Goal: Task Accomplishment & Management: Use online tool/utility

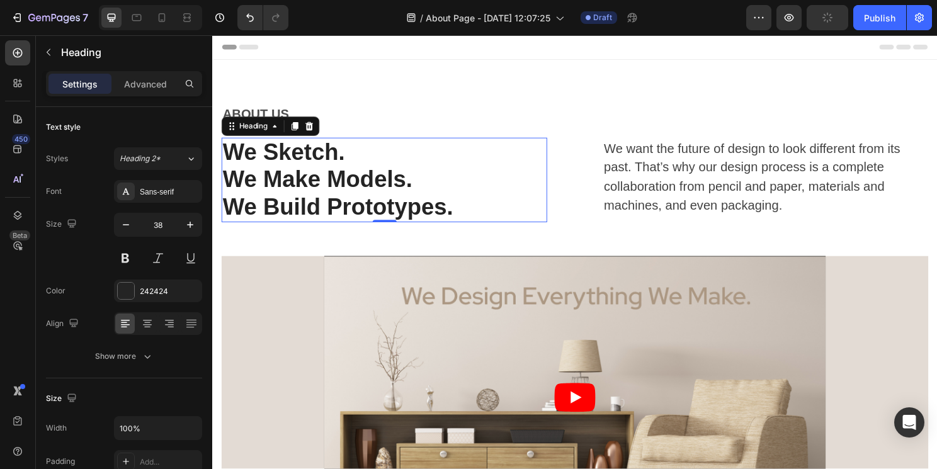
click at [430, 222] on p "We Build Prototypes." at bounding box center [391, 215] width 337 height 29
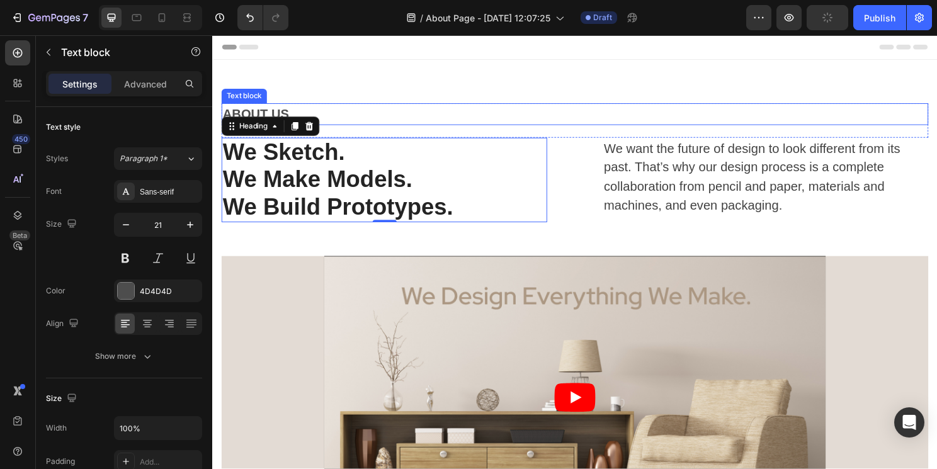
click at [270, 112] on p "ABOUT US" at bounding box center [590, 118] width 735 height 20
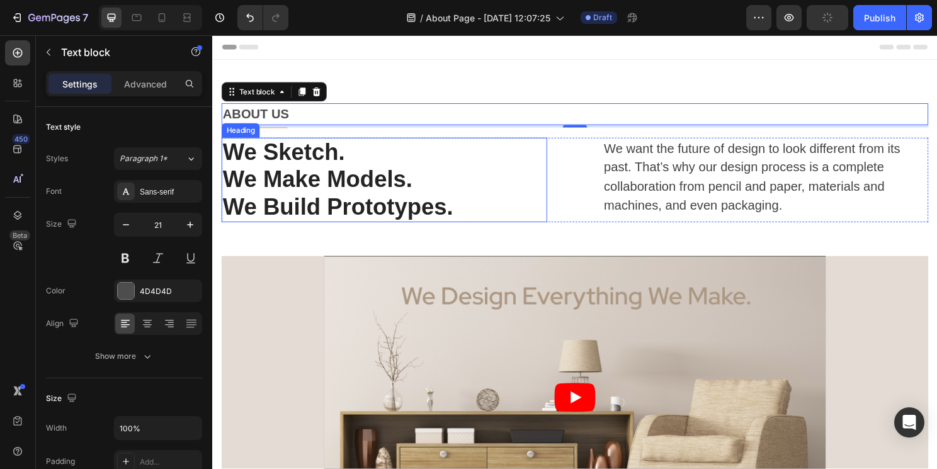
click at [342, 158] on p "We Sketch." at bounding box center [391, 158] width 337 height 29
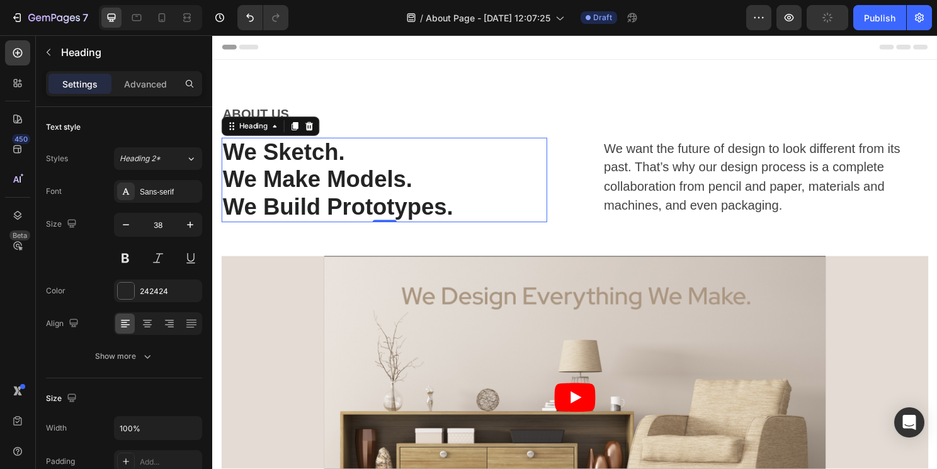
click at [343, 156] on p "We Sketch." at bounding box center [391, 158] width 337 height 29
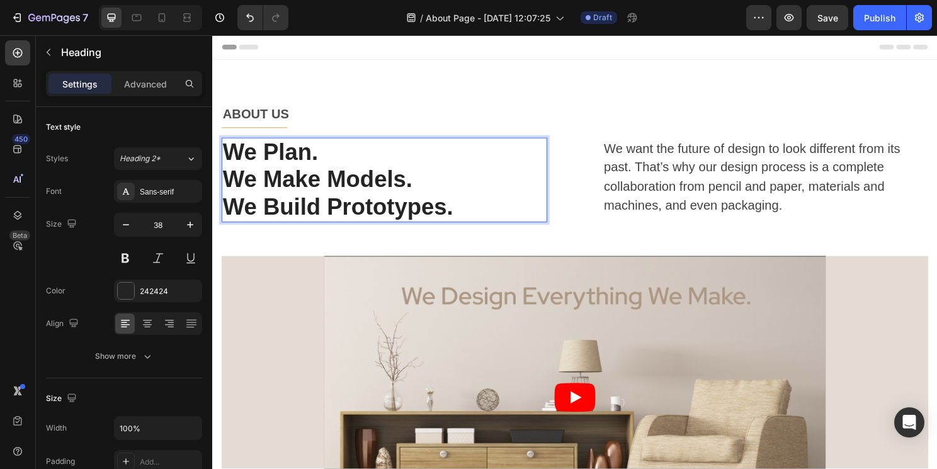
click at [412, 188] on p "We Make Models." at bounding box center [391, 186] width 337 height 29
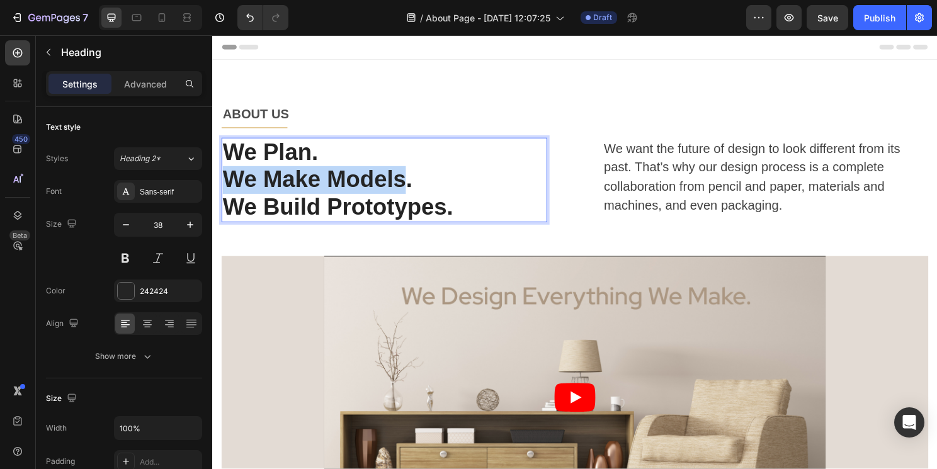
drag, startPoint x: 412, startPoint y: 188, endPoint x: 232, endPoint y: 184, distance: 179.6
click at [232, 184] on p "We Make Models." at bounding box center [391, 186] width 337 height 29
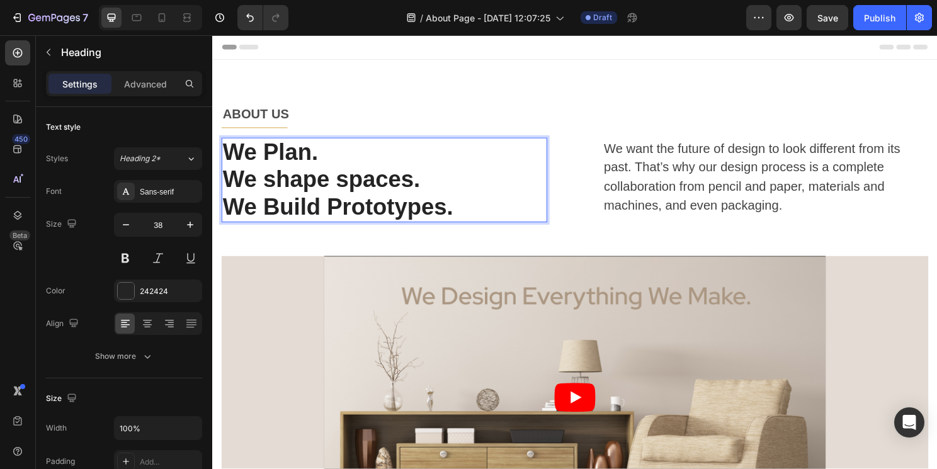
click at [277, 187] on p "We shape spaces." at bounding box center [391, 186] width 337 height 29
click at [355, 184] on p "We Shape spaces." at bounding box center [391, 186] width 337 height 29
click at [442, 223] on p "We Build Prototypes." at bounding box center [391, 215] width 337 height 29
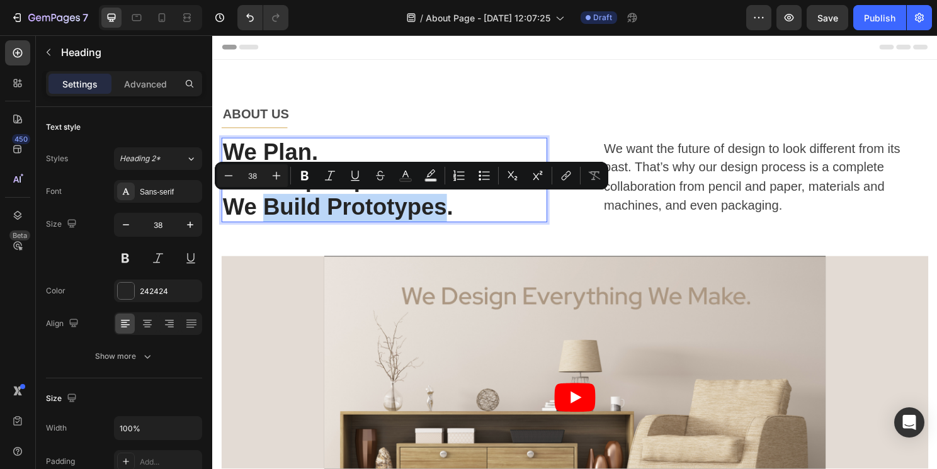
drag, startPoint x: 455, startPoint y: 217, endPoint x: 271, endPoint y: 222, distance: 184.7
click at [271, 222] on p "We Build Prototypes." at bounding box center [391, 215] width 337 height 29
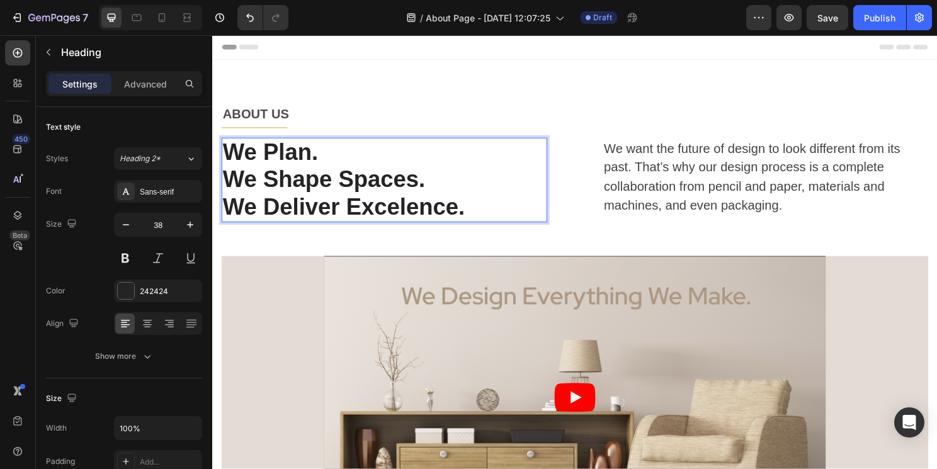
click at [466, 218] on p "We Deliver Excelence." at bounding box center [391, 215] width 337 height 29
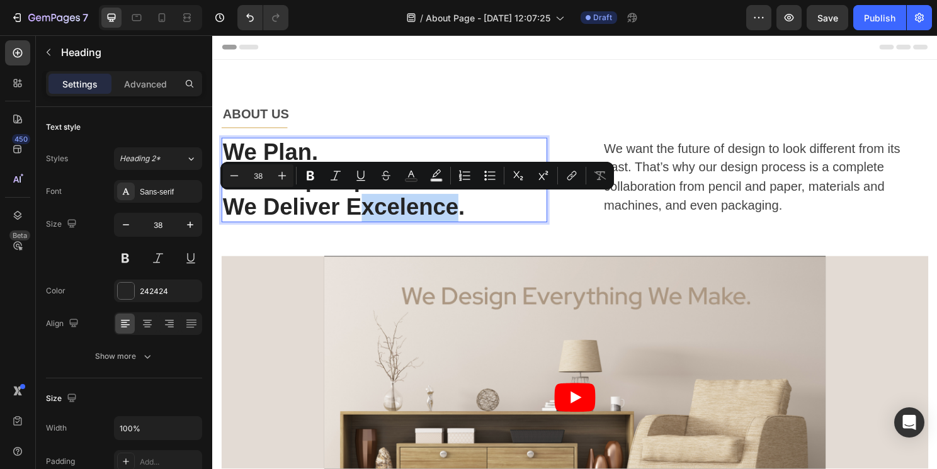
drag, startPoint x: 466, startPoint y: 218, endPoint x: 373, endPoint y: 217, distance: 93.2
click at [373, 217] on p "We Deliver Excelence." at bounding box center [391, 215] width 337 height 29
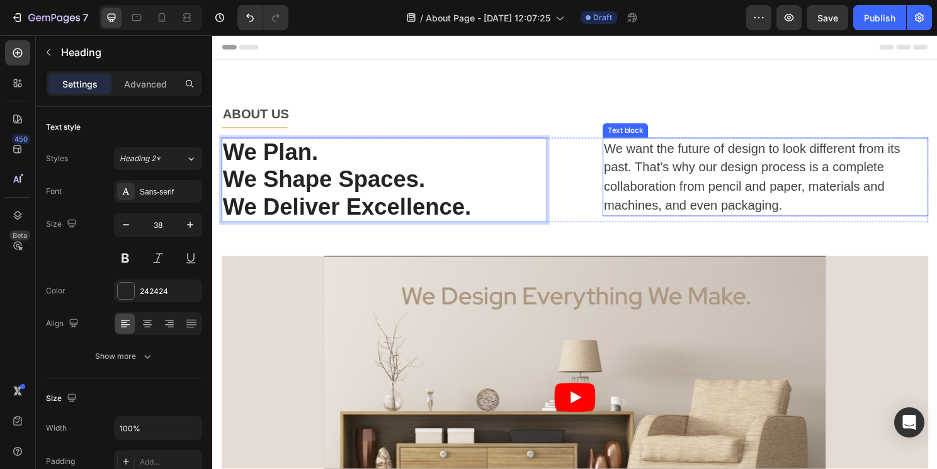
click at [646, 200] on p "We want the future of design to look different from its past. That’s why our de…" at bounding box center [789, 183] width 337 height 79
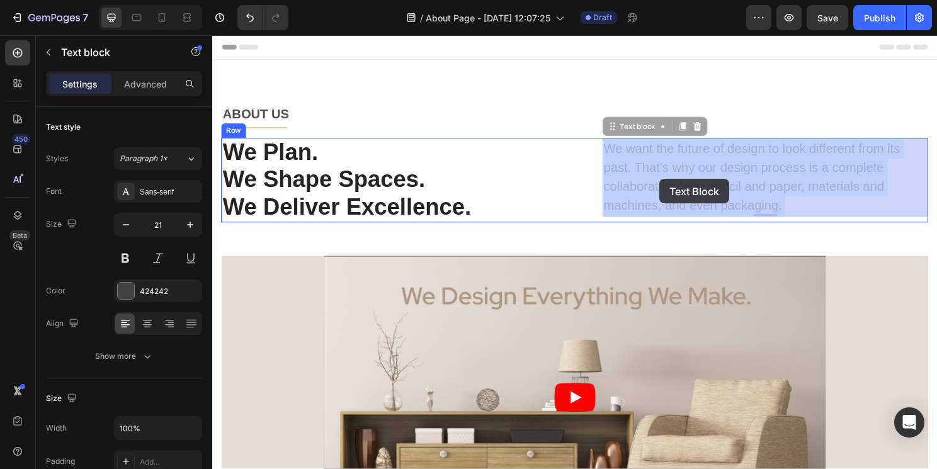
drag, startPoint x: 812, startPoint y: 210, endPoint x: 680, endPoint y: 183, distance: 134.6
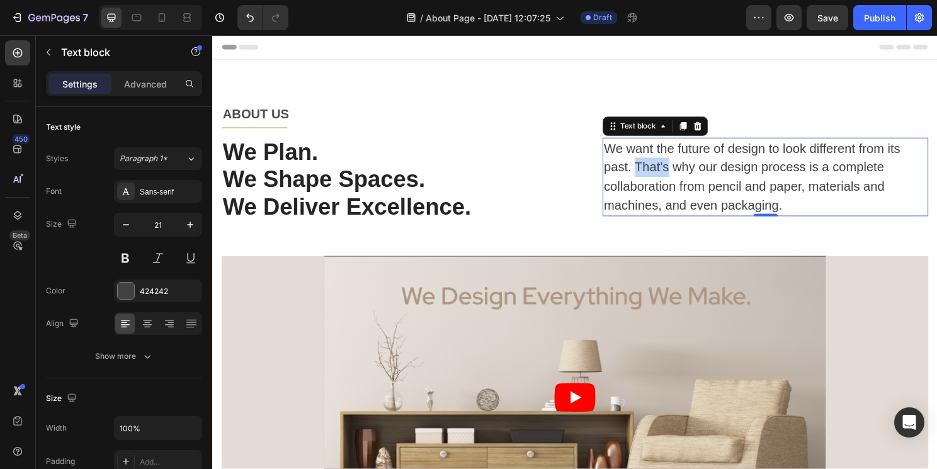
click at [680, 183] on p "We want the future of design to look different from its past. That’s why our de…" at bounding box center [789, 183] width 337 height 79
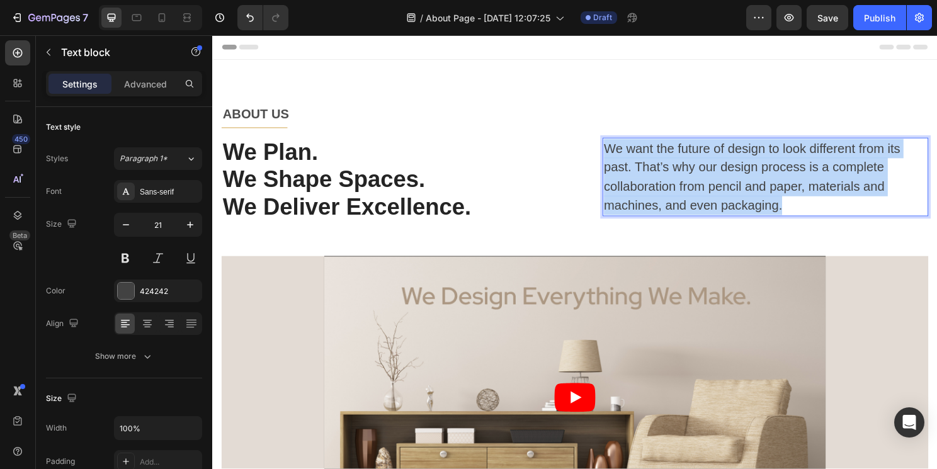
click at [680, 183] on p "We want the future of design to look different from its past. That’s why our de…" at bounding box center [789, 183] width 337 height 79
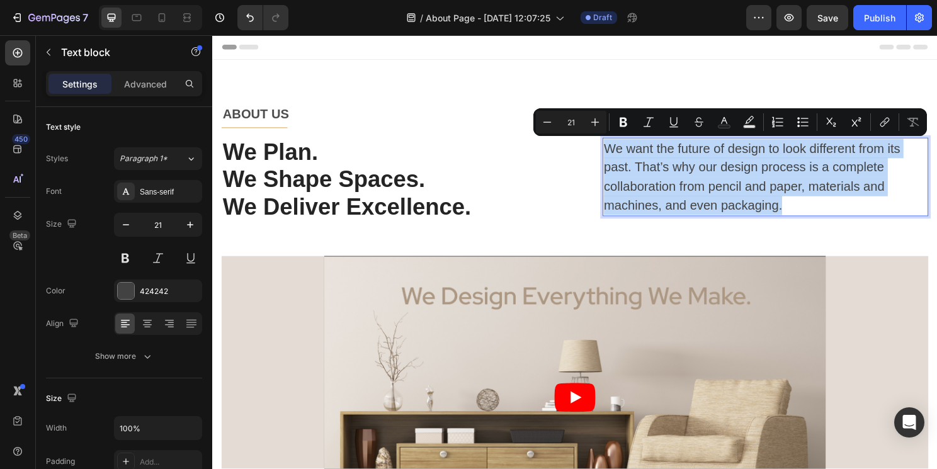
copy p "We want the future of design to look different from its past. That’s why our de…"
click at [803, 213] on p "We want the future of design to look different from its past. That’s why our de…" at bounding box center [789, 183] width 337 height 79
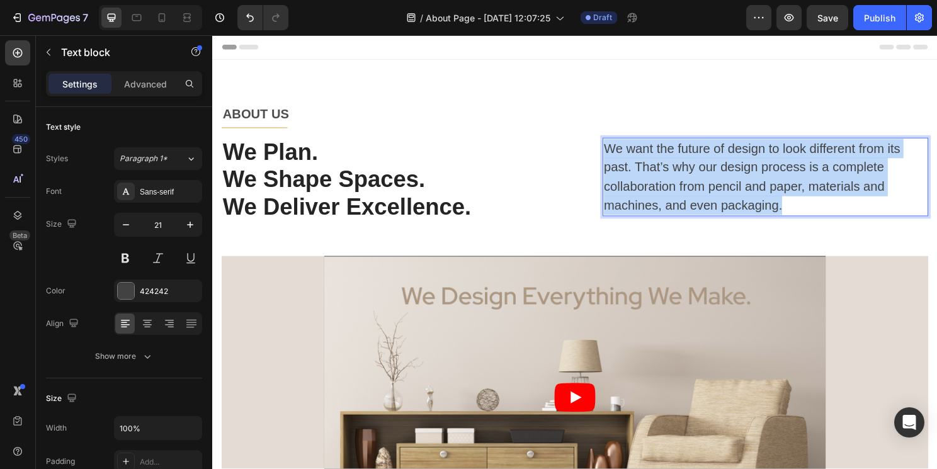
drag, startPoint x: 811, startPoint y: 214, endPoint x: 621, endPoint y: 154, distance: 199.0
click at [621, 154] on p "We want the future of design to look different from its past. That’s why our de…" at bounding box center [789, 183] width 337 height 79
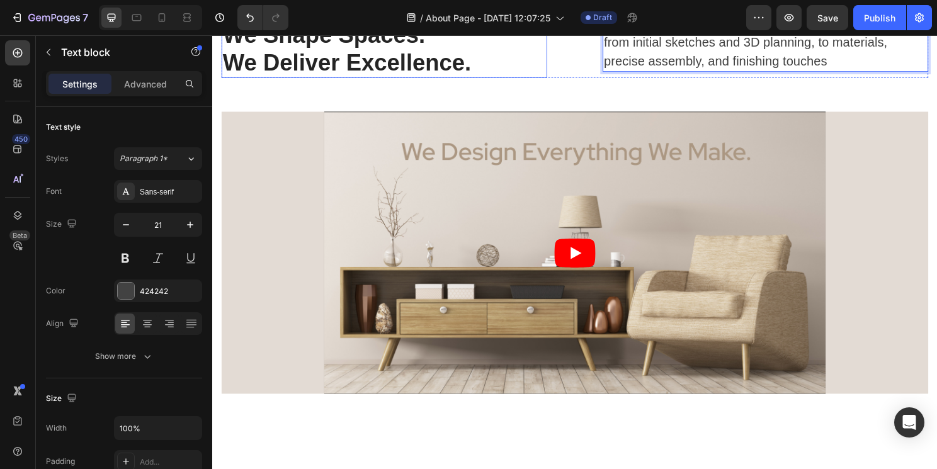
scroll to position [161, 0]
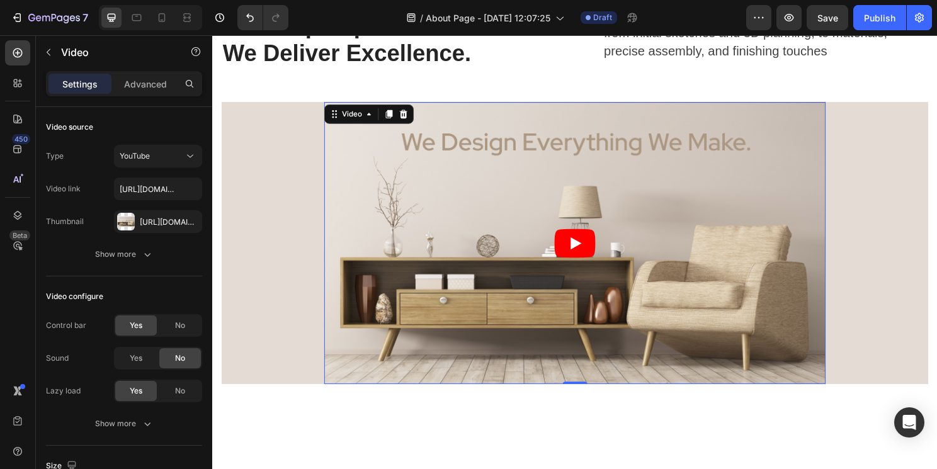
click at [398, 319] on article at bounding box center [590, 252] width 523 height 294
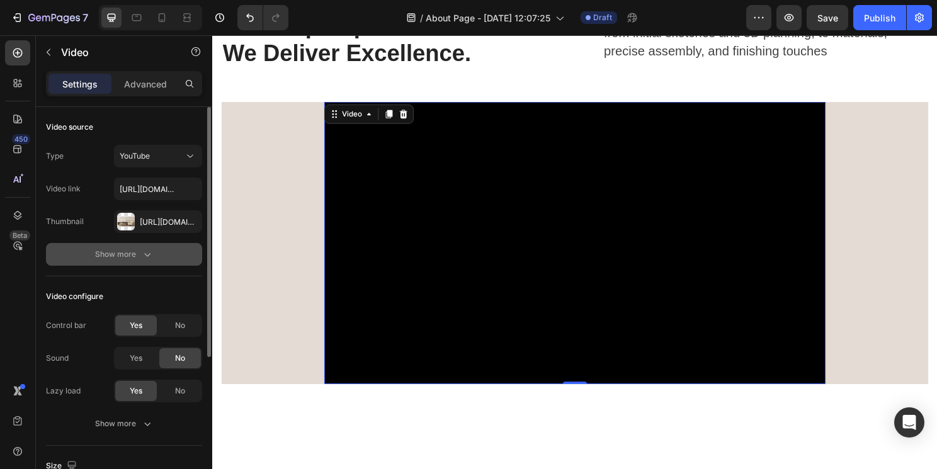
click at [144, 256] on icon "button" at bounding box center [147, 254] width 13 height 13
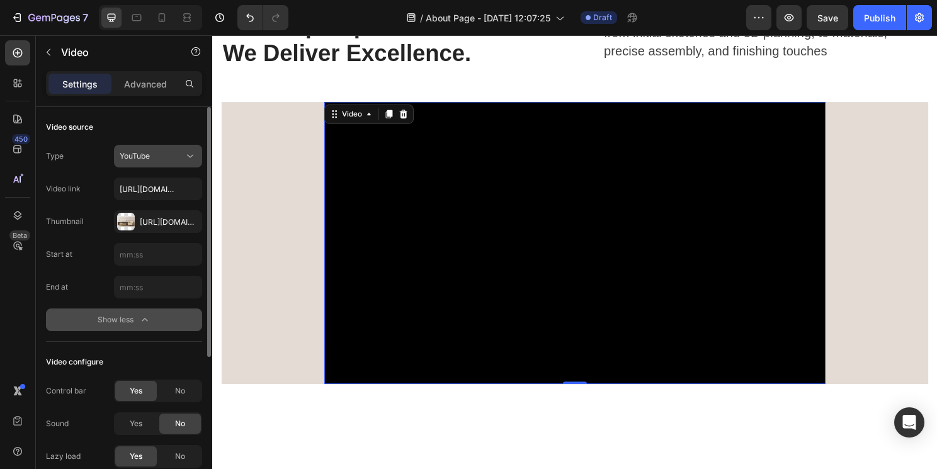
click at [176, 159] on div "YouTube" at bounding box center [152, 156] width 64 height 11
click at [147, 127] on div "Video source" at bounding box center [124, 127] width 156 height 20
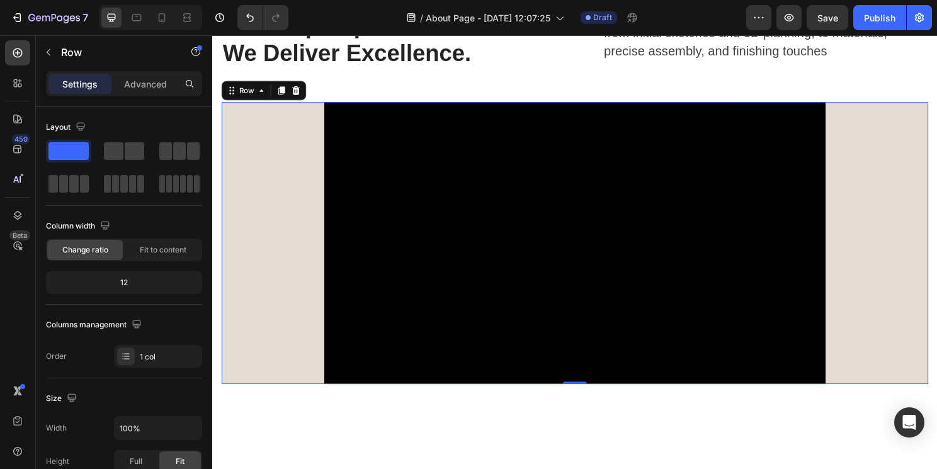
click at [903, 325] on div "Video Row" at bounding box center [590, 252] width 737 height 294
click at [298, 96] on icon at bounding box center [299, 93] width 8 height 9
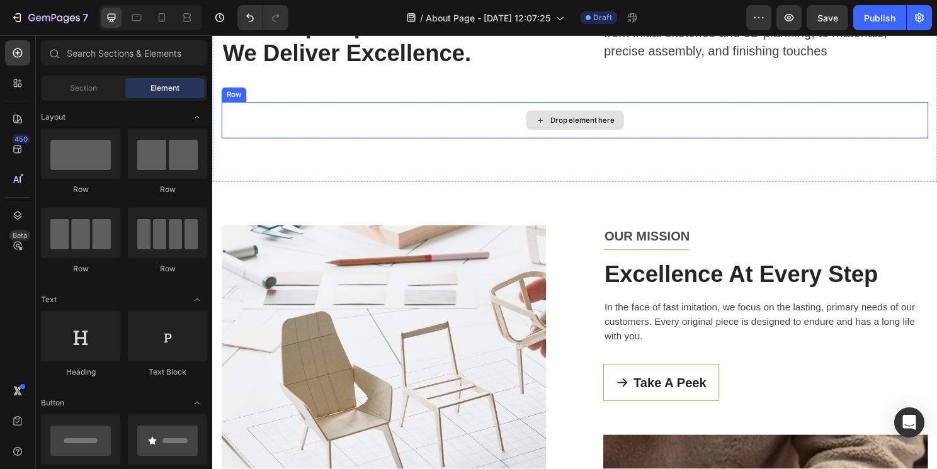
click at [581, 129] on div "Drop element here" at bounding box center [597, 124] width 67 height 10
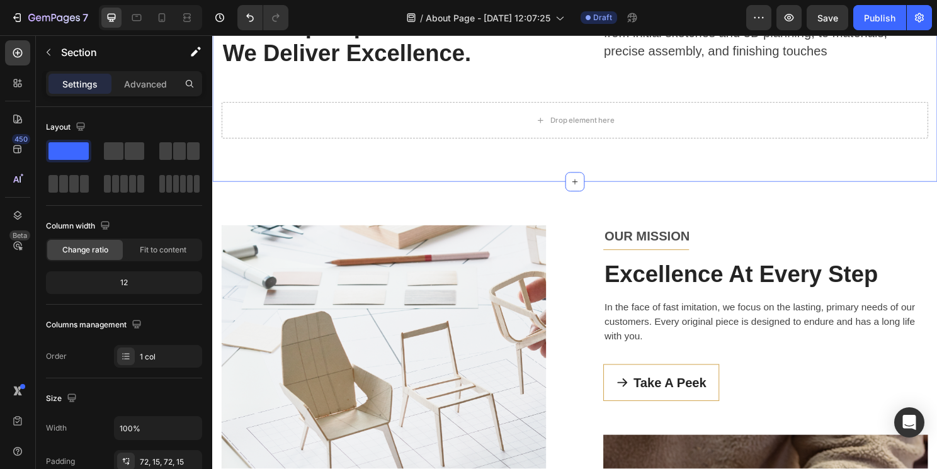
click at [307, 188] on div "ABOUT US Text block Title Line Row We Plan. We Shape Spaces. We Deliver Excelle…" at bounding box center [590, 44] width 756 height 288
click at [254, 18] on icon "Undo/Redo" at bounding box center [250, 17] width 13 height 13
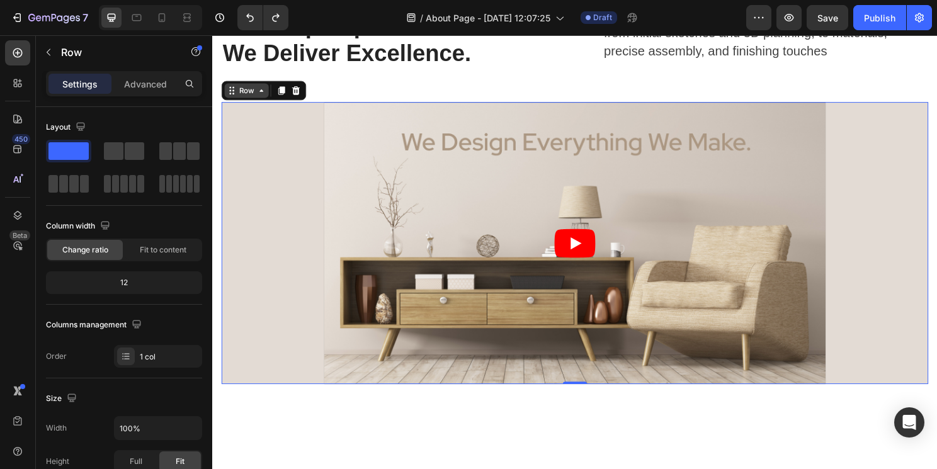
click at [232, 93] on div "Row" at bounding box center [248, 93] width 46 height 15
click at [239, 132] on div "Video Row" at bounding box center [590, 252] width 737 height 294
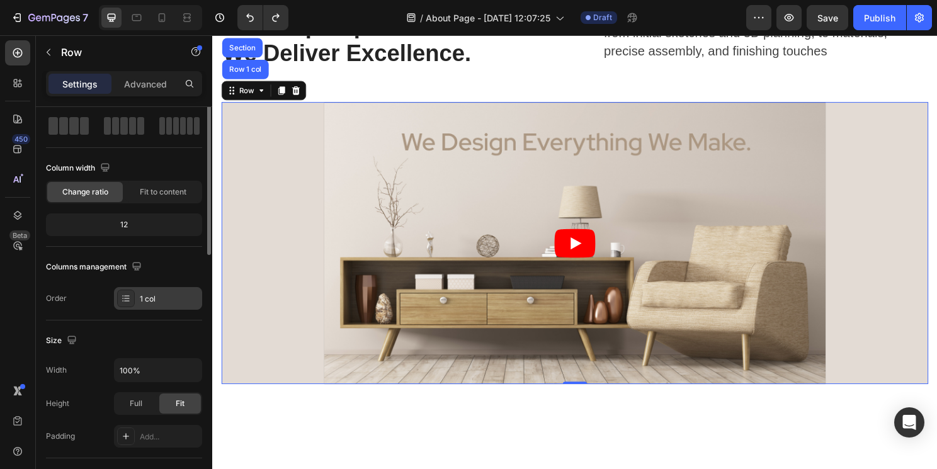
scroll to position [0, 0]
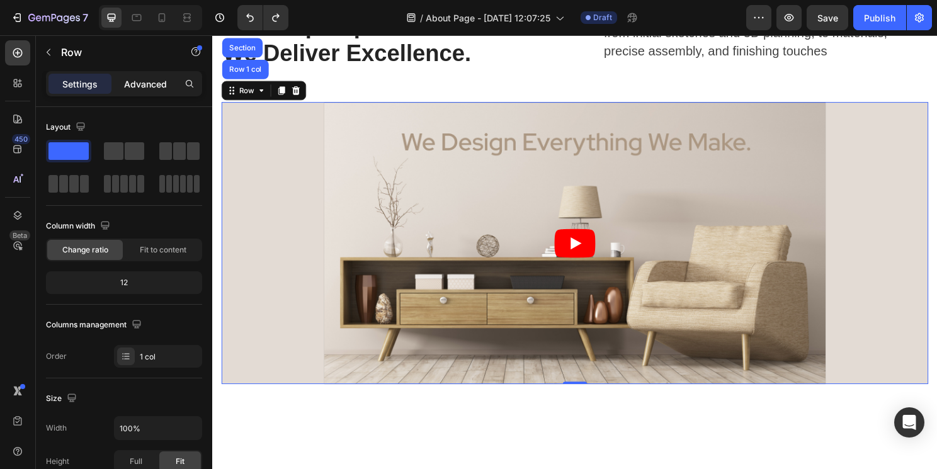
click at [146, 81] on p "Advanced" at bounding box center [145, 83] width 43 height 13
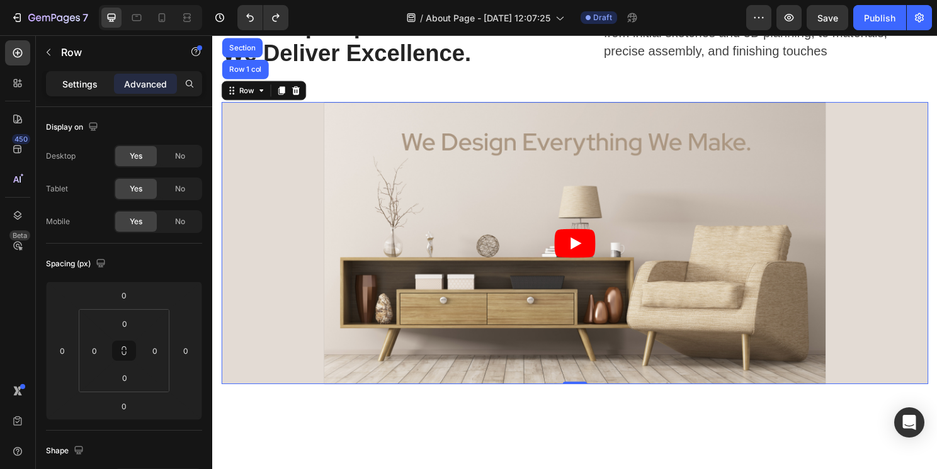
click at [79, 86] on p "Settings" at bounding box center [79, 83] width 35 height 13
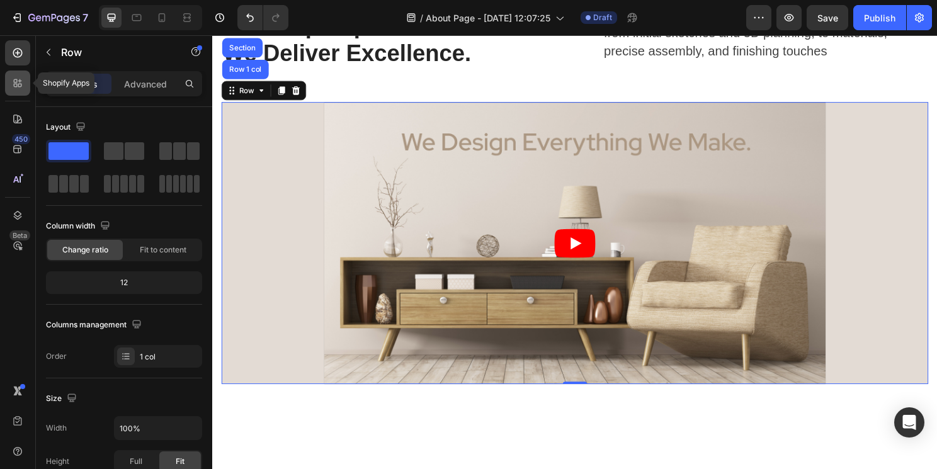
click at [14, 81] on icon at bounding box center [17, 83] width 13 height 13
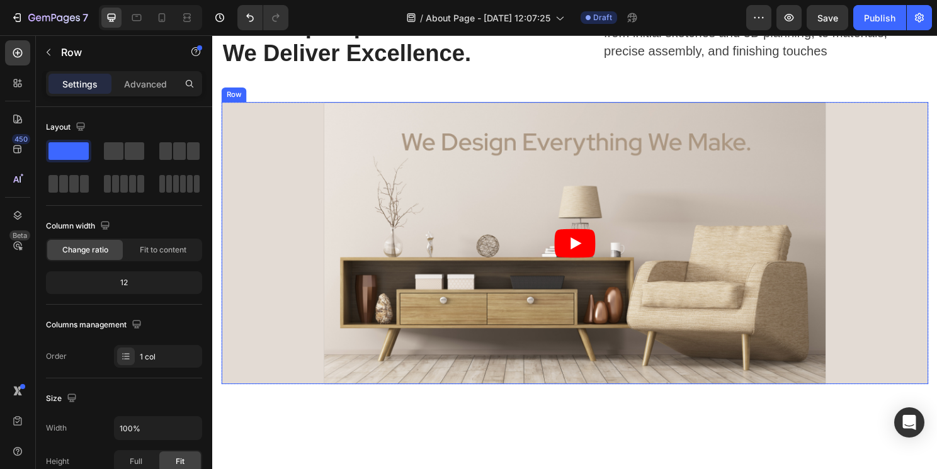
click at [262, 165] on div "Video Row" at bounding box center [590, 252] width 737 height 294
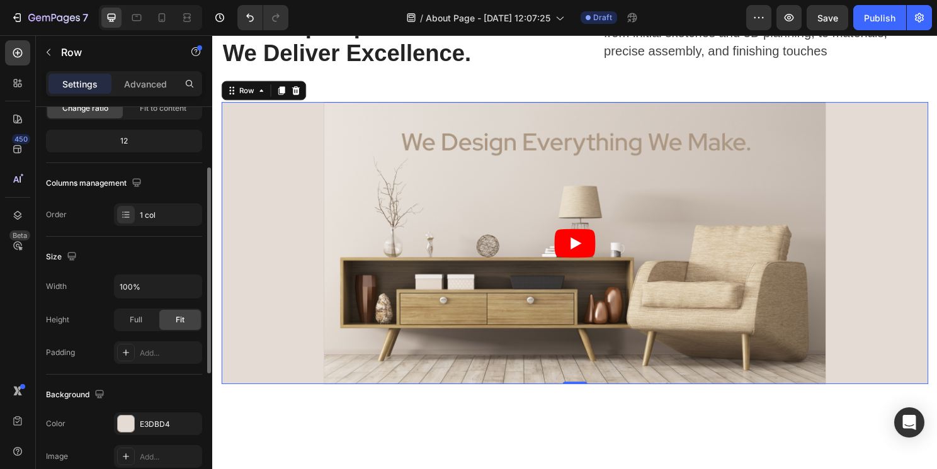
scroll to position [152, 0]
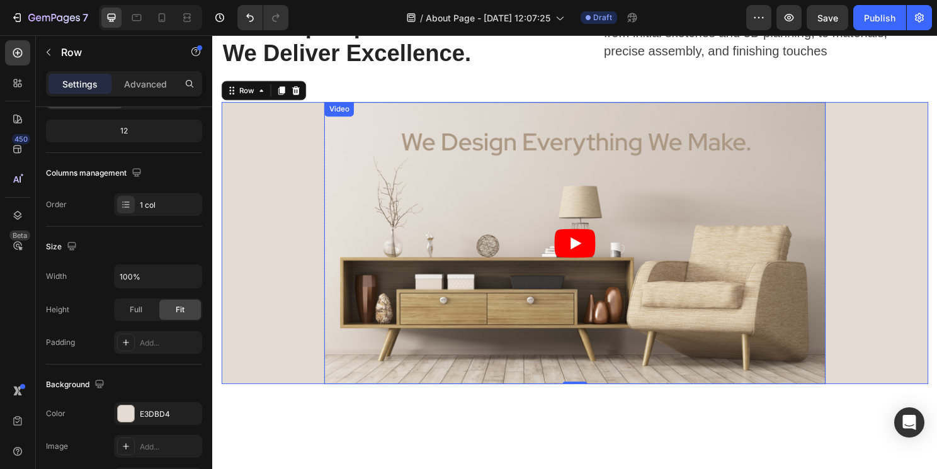
click at [670, 357] on article at bounding box center [590, 252] width 523 height 294
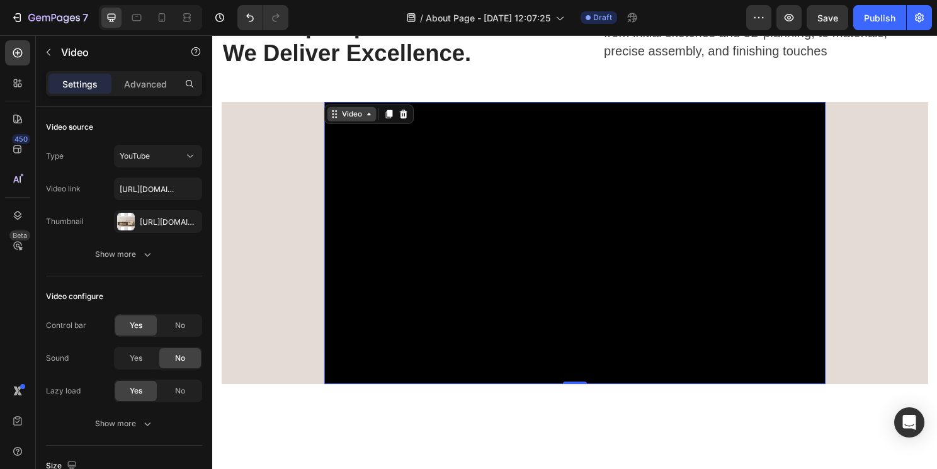
click at [371, 122] on icon at bounding box center [375, 118] width 10 height 10
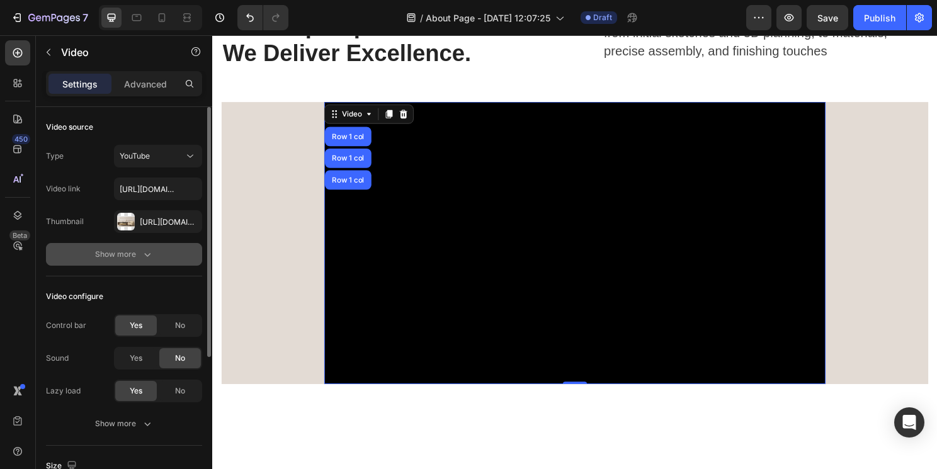
click at [142, 257] on icon "button" at bounding box center [147, 254] width 13 height 13
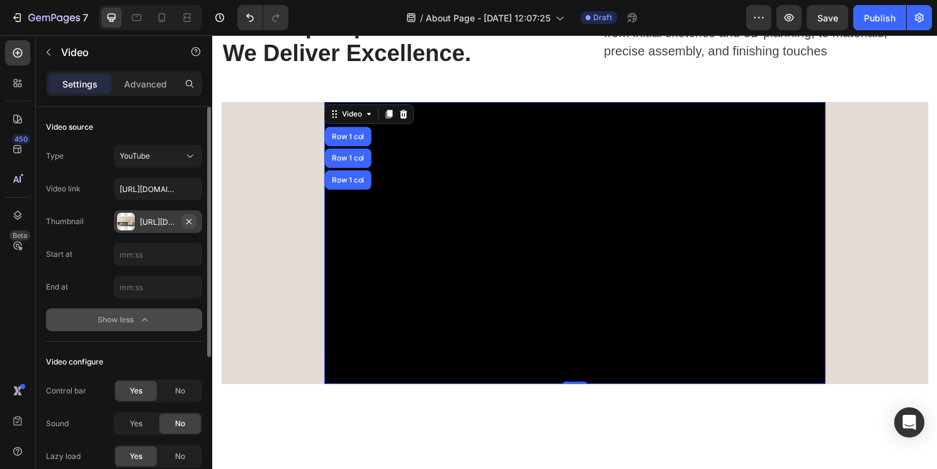
click at [189, 224] on icon "button" at bounding box center [189, 222] width 10 height 10
click at [122, 222] on icon at bounding box center [126, 222] width 10 height 10
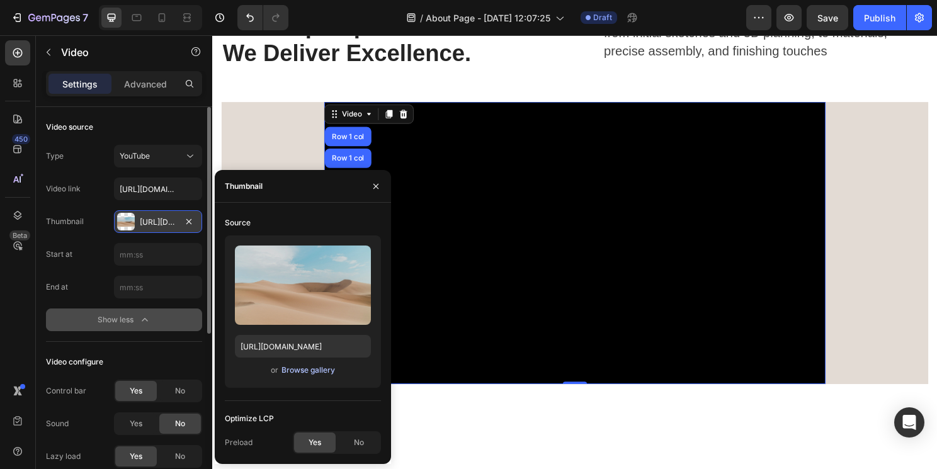
click at [307, 370] on div "Browse gallery" at bounding box center [309, 370] width 54 height 11
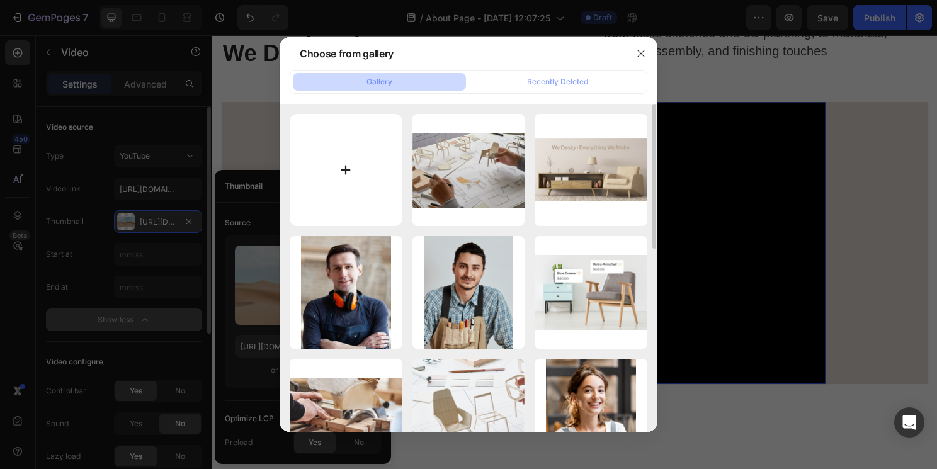
click at [350, 161] on input "file" at bounding box center [346, 170] width 113 height 113
click at [563, 83] on div "Recently Deleted" at bounding box center [557, 81] width 61 height 11
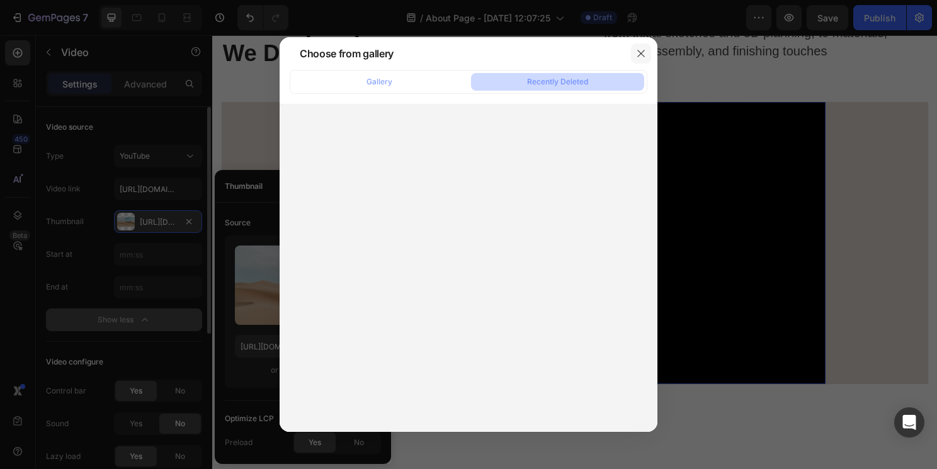
click at [645, 54] on icon "button" at bounding box center [641, 54] width 10 height 10
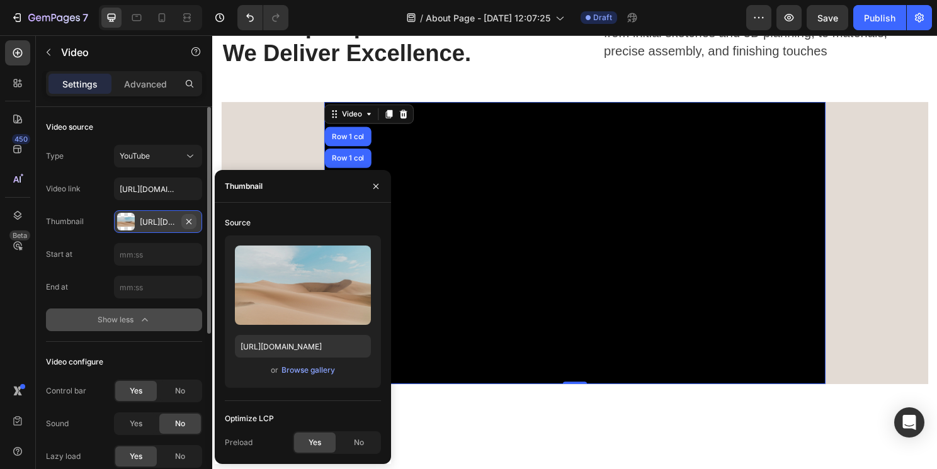
click at [188, 221] on icon "button" at bounding box center [189, 222] width 10 height 10
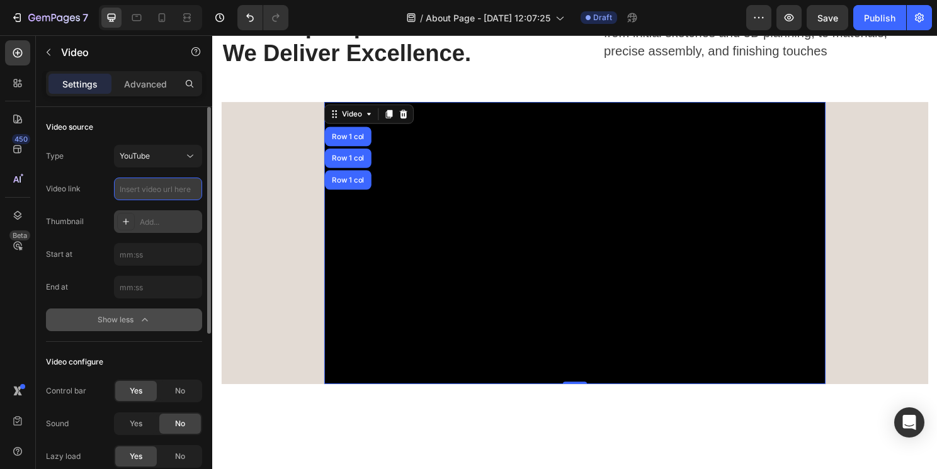
click at [143, 188] on input "text" at bounding box center [158, 189] width 88 height 23
click at [192, 152] on icon at bounding box center [190, 156] width 13 height 13
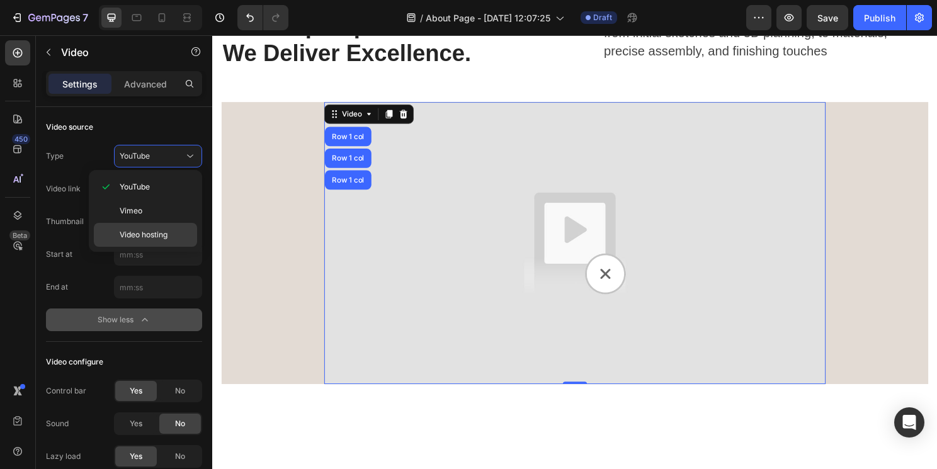
click at [147, 232] on span "Video hosting" at bounding box center [144, 234] width 48 height 11
type input "[URL][DOMAIN_NAME]"
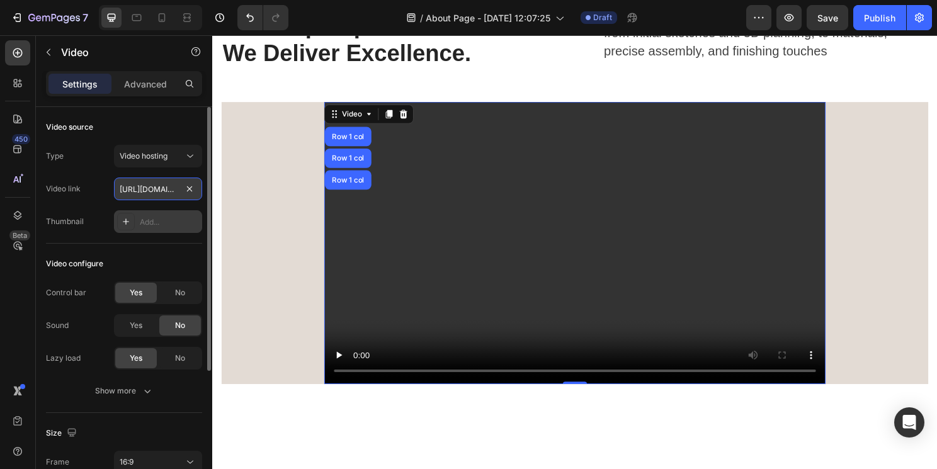
click at [181, 191] on input "[URL][DOMAIN_NAME]" at bounding box center [158, 189] width 88 height 23
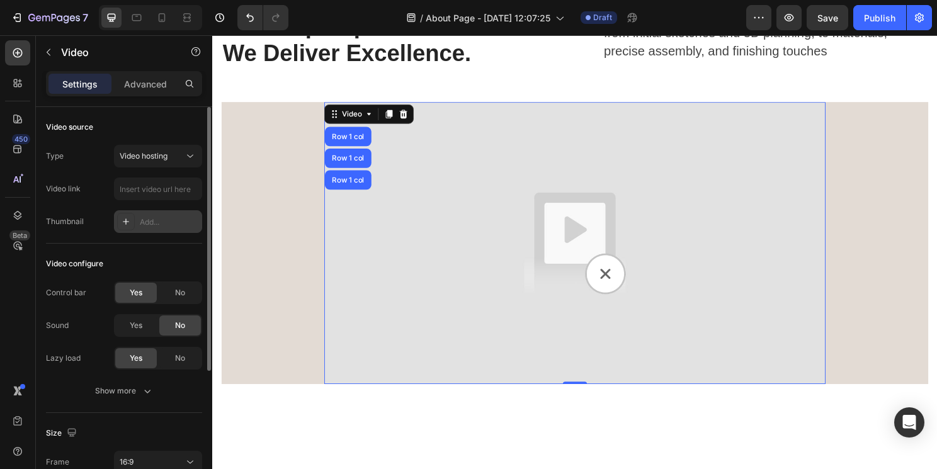
click at [122, 223] on icon at bounding box center [126, 222] width 10 height 10
type input "[URL][DOMAIN_NAME]"
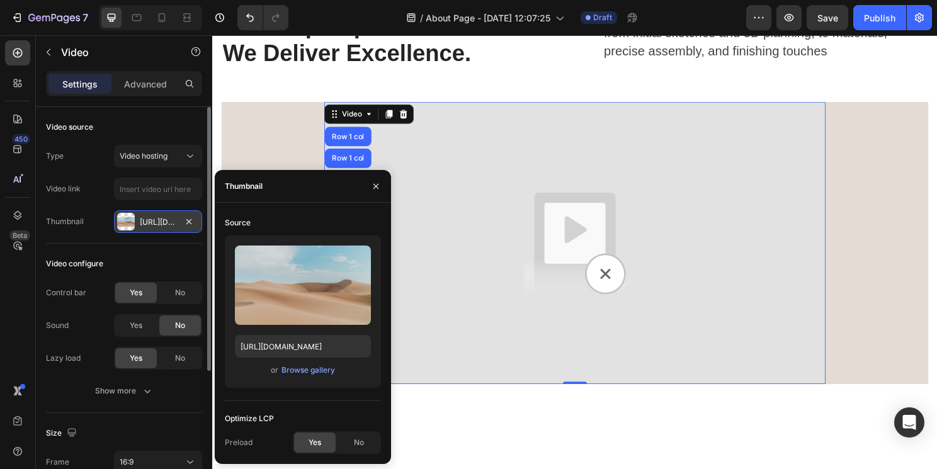
click at [122, 223] on div at bounding box center [126, 222] width 18 height 18
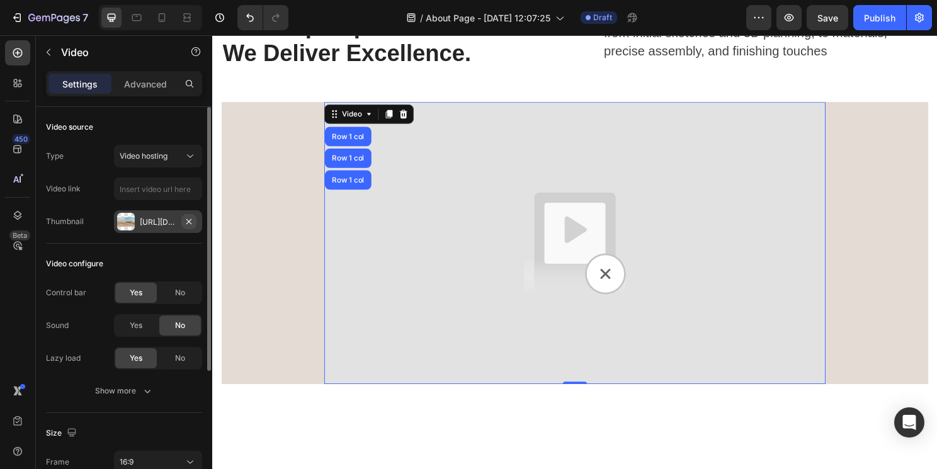
click at [190, 224] on icon "button" at bounding box center [189, 222] width 10 height 10
click at [173, 187] on input "text" at bounding box center [158, 189] width 88 height 23
click at [163, 158] on span "Video hosting" at bounding box center [144, 155] width 48 height 9
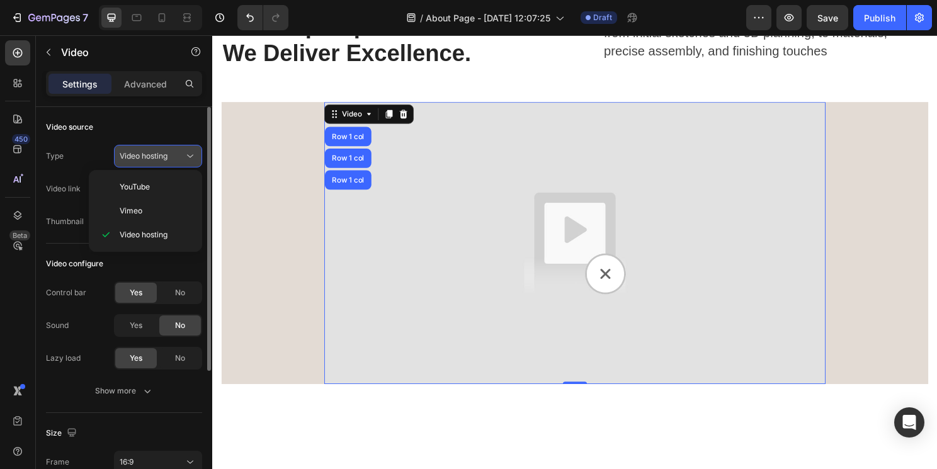
click at [161, 158] on span "Video hosting" at bounding box center [144, 155] width 48 height 9
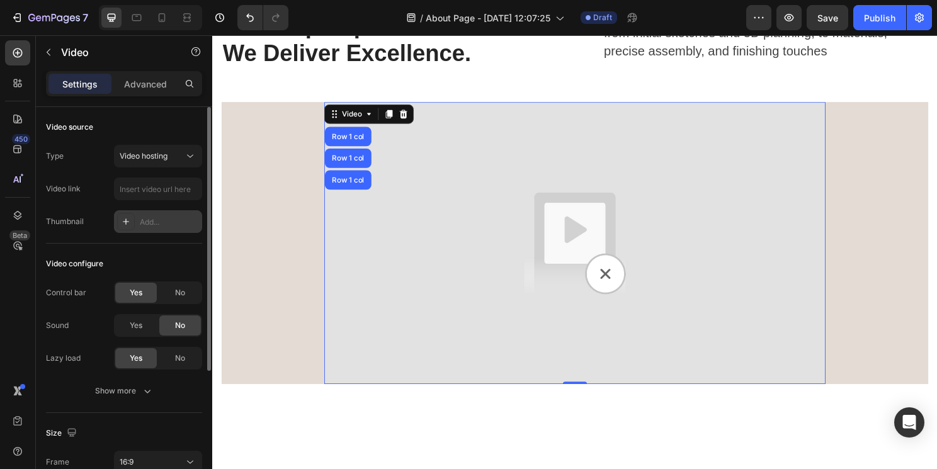
click at [77, 159] on div "Type Video hosting" at bounding box center [124, 156] width 156 height 23
click at [621, 290] on img at bounding box center [590, 252] width 523 height 294
click at [374, 122] on icon at bounding box center [375, 118] width 10 height 10
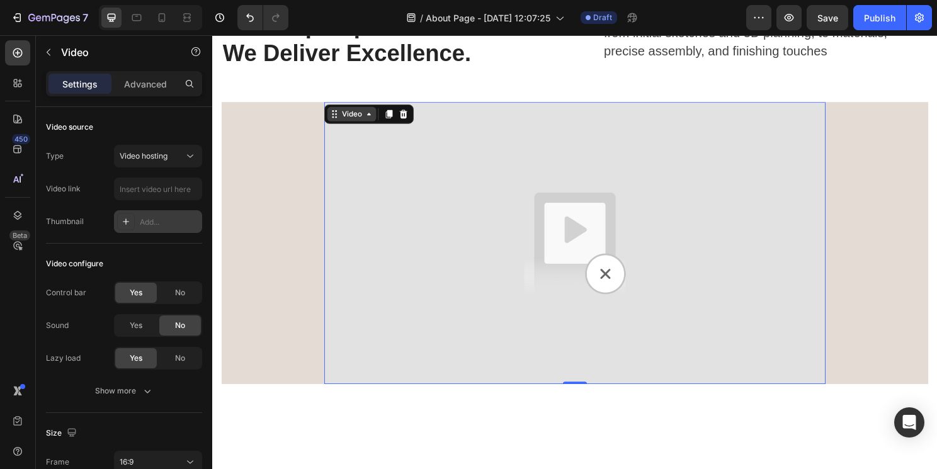
click at [377, 118] on icon at bounding box center [375, 118] width 10 height 10
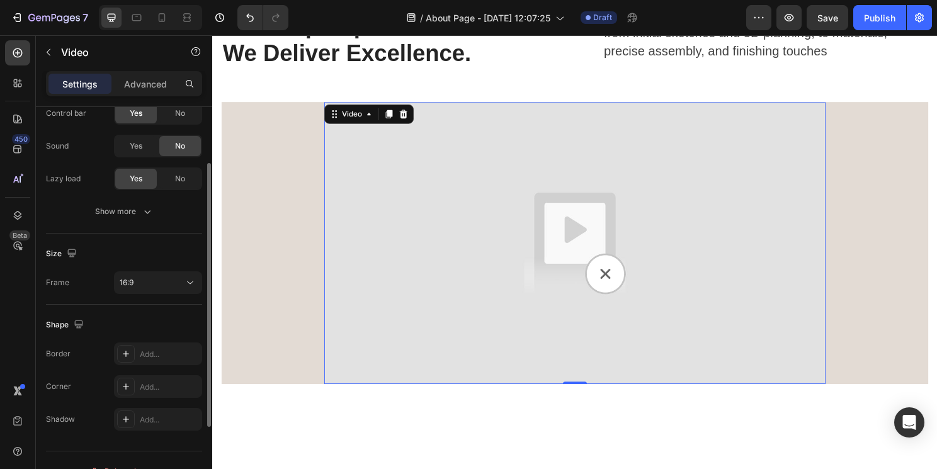
scroll to position [188, 0]
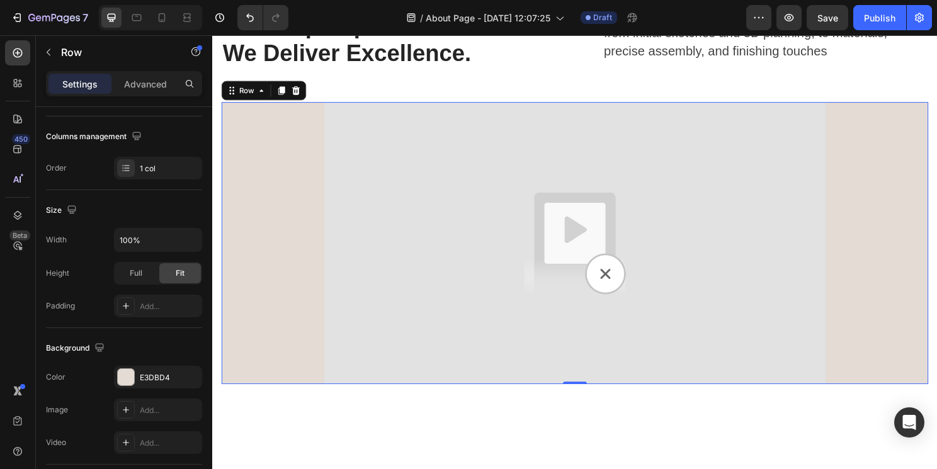
click at [292, 247] on div "Video Row" at bounding box center [590, 252] width 737 height 294
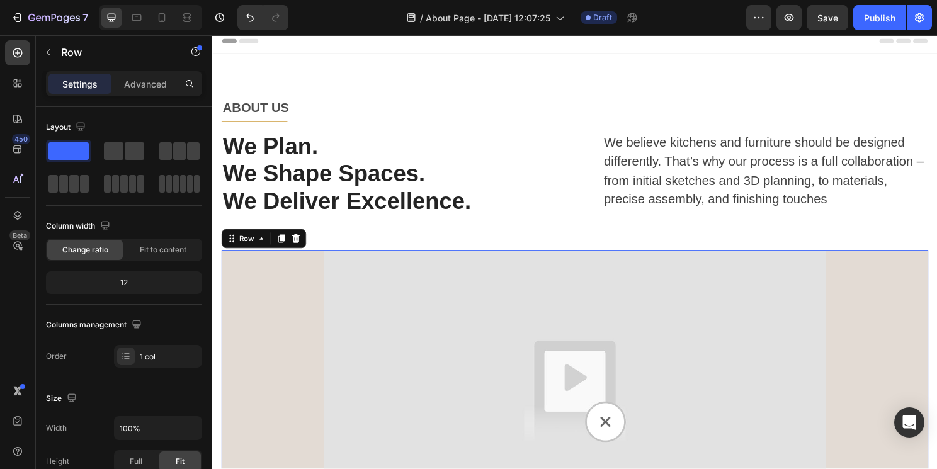
scroll to position [0, 0]
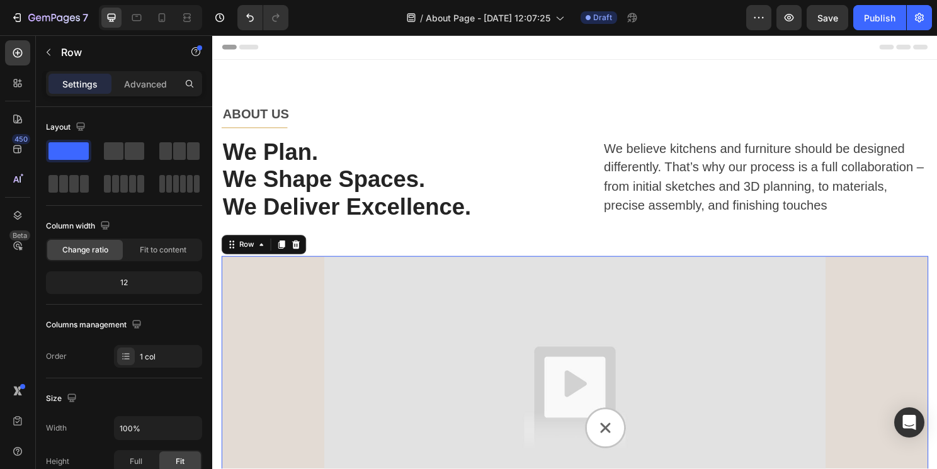
click at [898, 344] on div "Video Row" at bounding box center [590, 413] width 737 height 294
click at [297, 255] on icon at bounding box center [299, 254] width 10 height 10
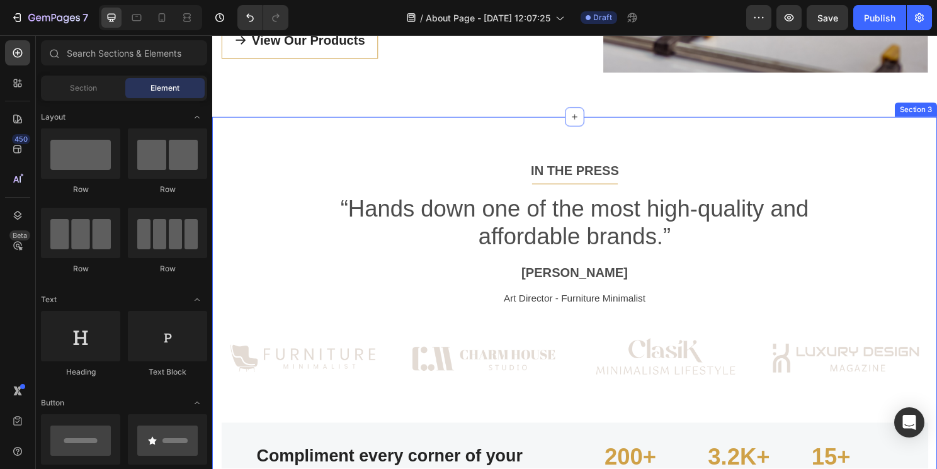
scroll to position [896, 0]
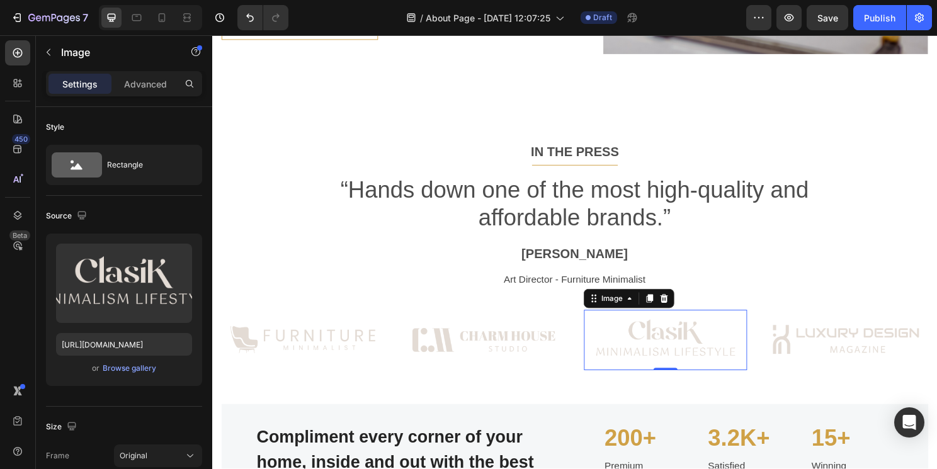
click at [763, 359] on img at bounding box center [685, 353] width 170 height 63
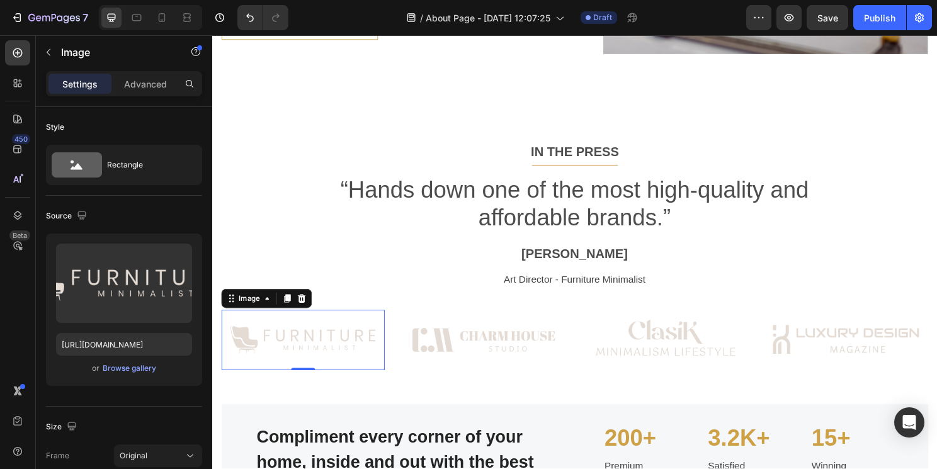
click at [362, 359] on img at bounding box center [307, 353] width 170 height 63
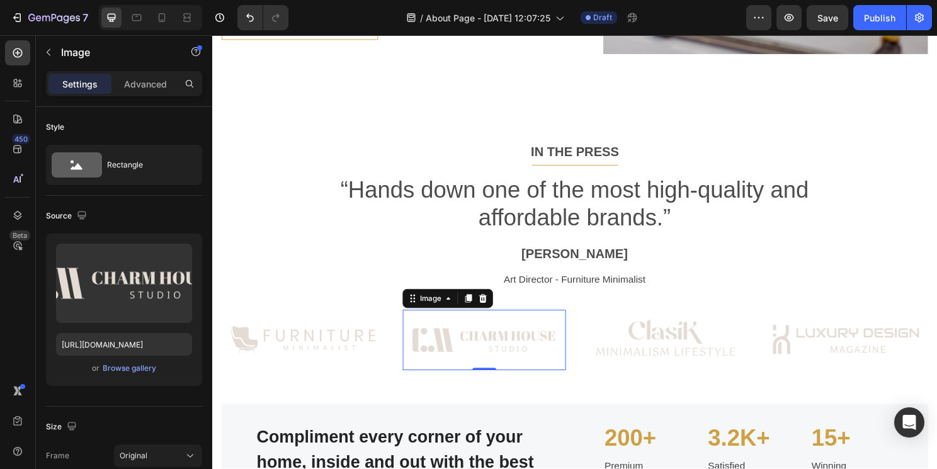
click at [472, 362] on img at bounding box center [496, 353] width 170 height 63
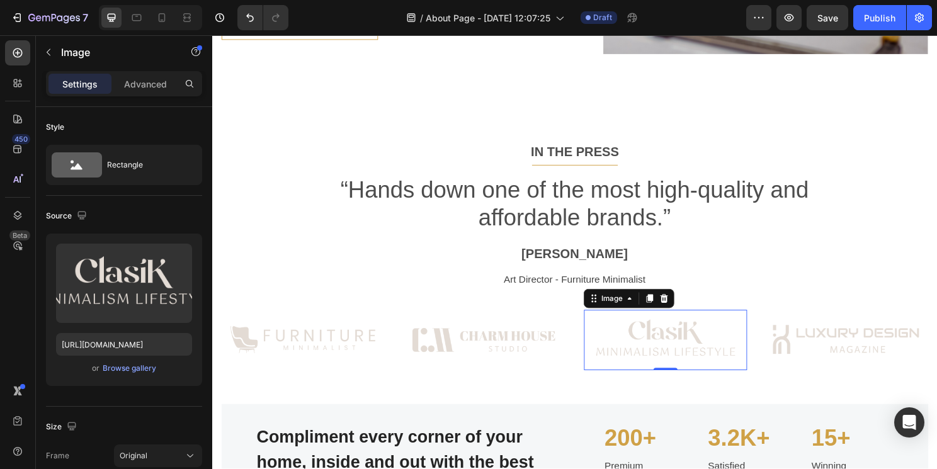
click at [632, 353] on img at bounding box center [685, 353] width 170 height 63
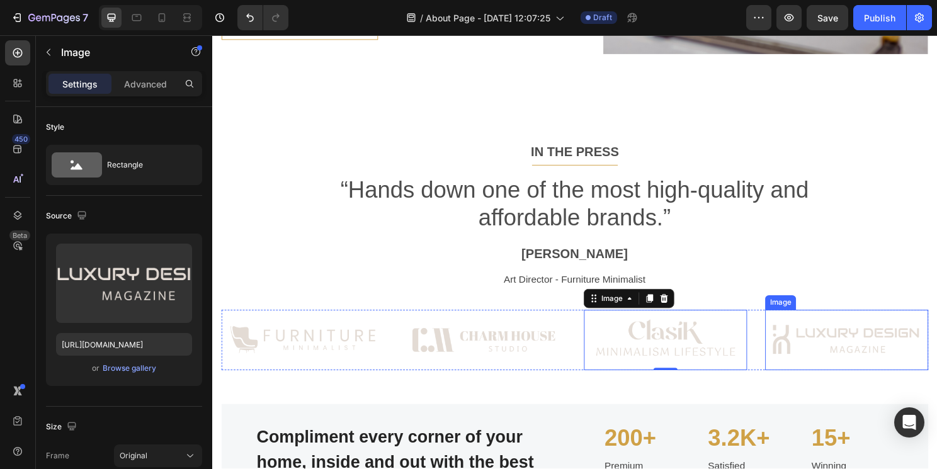
click at [804, 355] on img at bounding box center [874, 353] width 170 height 63
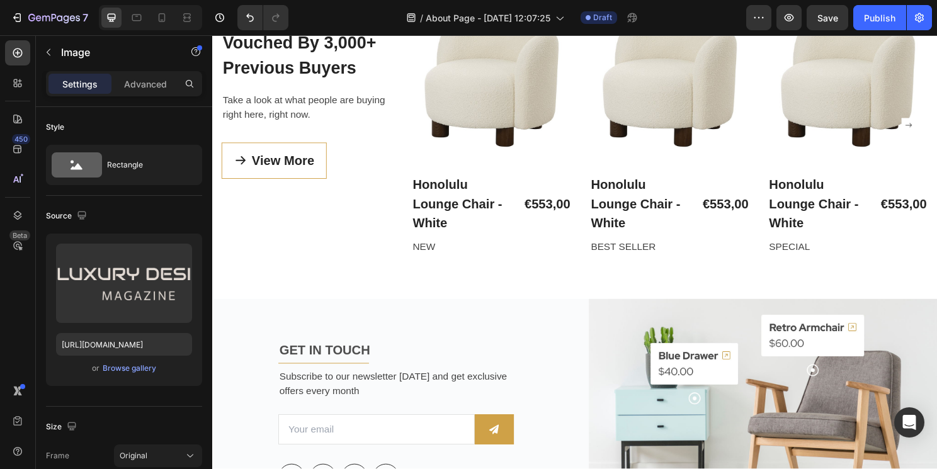
scroll to position [2478, 0]
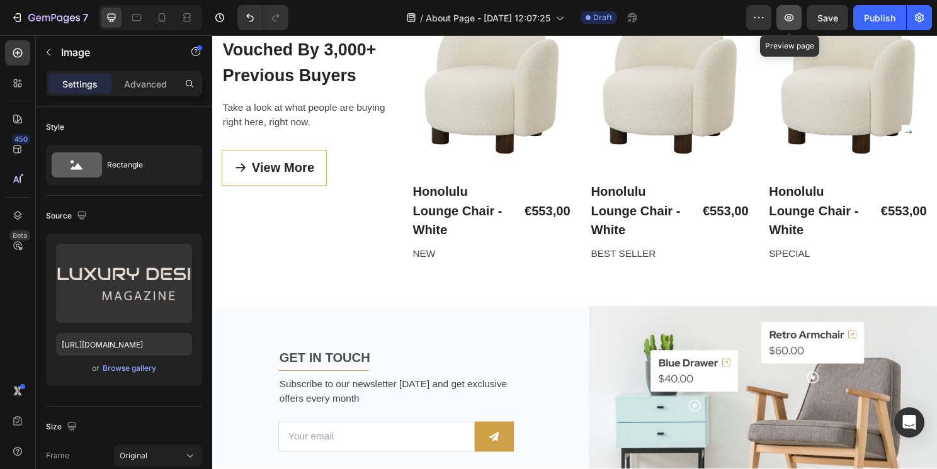
click at [794, 24] on button "button" at bounding box center [789, 17] width 25 height 25
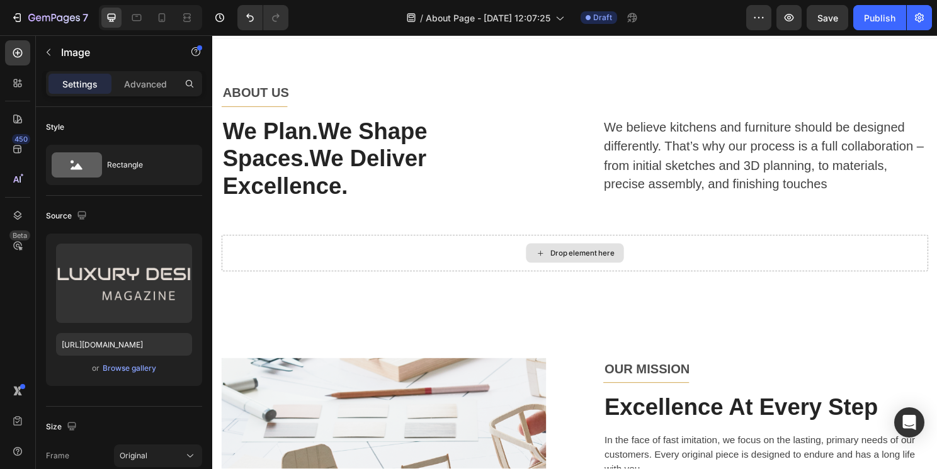
scroll to position [0, 0]
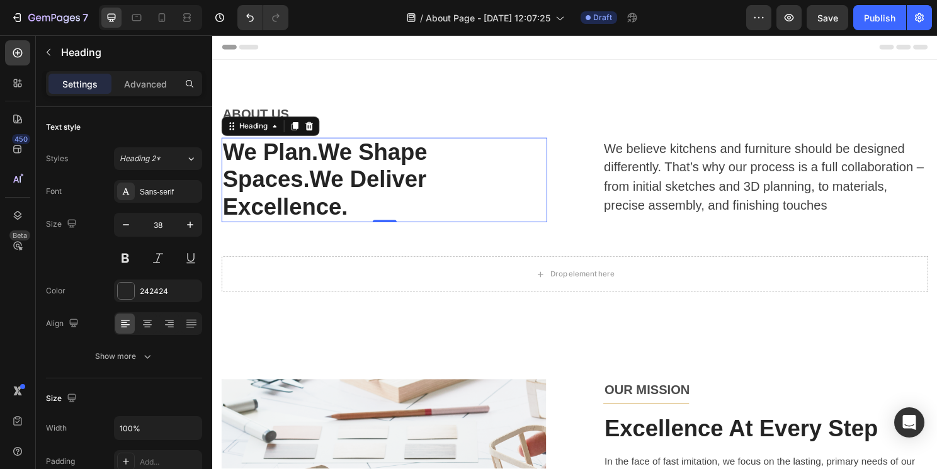
click at [329, 160] on h1 "We Plan.We Shape Spaces.We Deliver Excellence." at bounding box center [392, 186] width 340 height 89
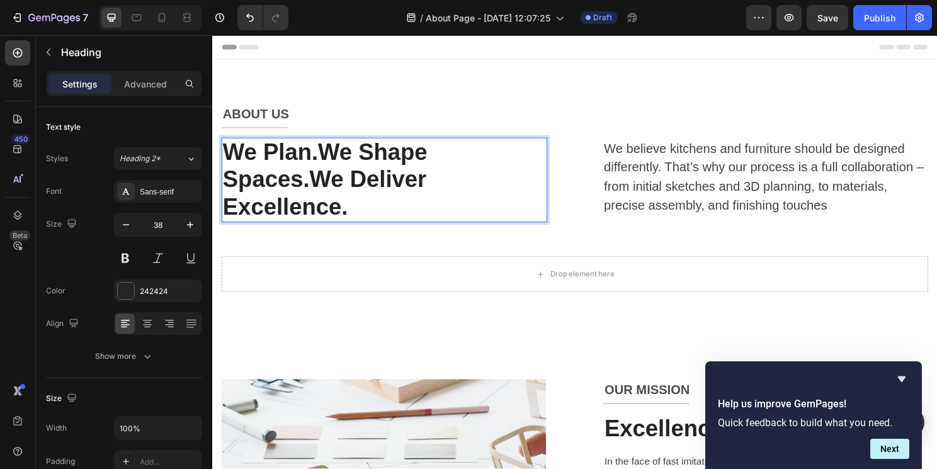
click at [324, 159] on h1 "We Plan.We Shape Spaces.We Deliver Excellence." at bounding box center [392, 186] width 340 height 89
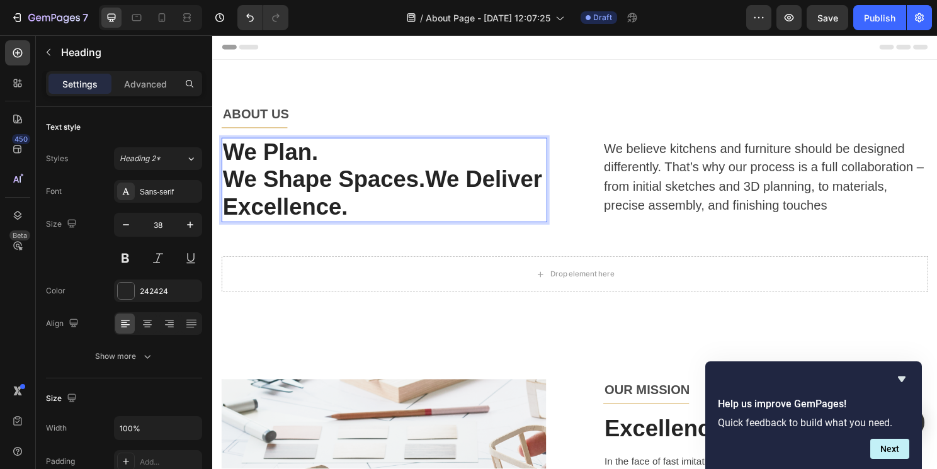
click at [438, 183] on p "We Plan. We Shape Spaces.We Deliver Excellence." at bounding box center [391, 187] width 337 height 86
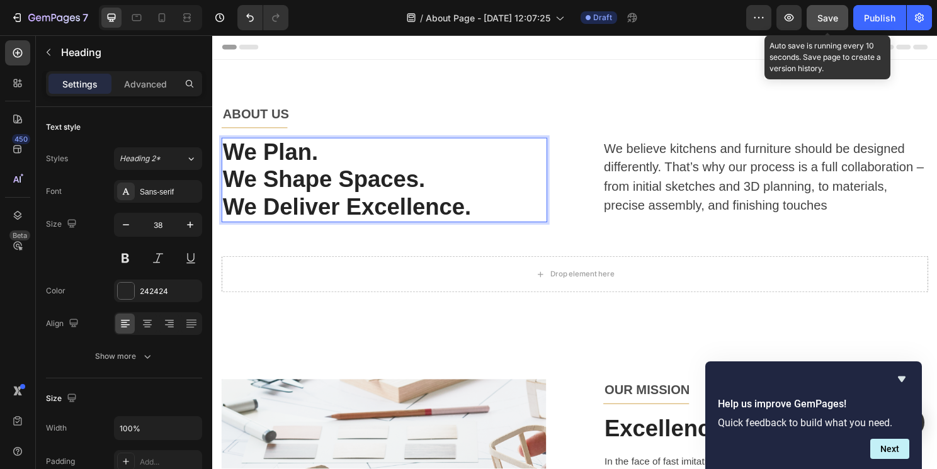
click at [819, 21] on span "Save" at bounding box center [828, 18] width 21 height 11
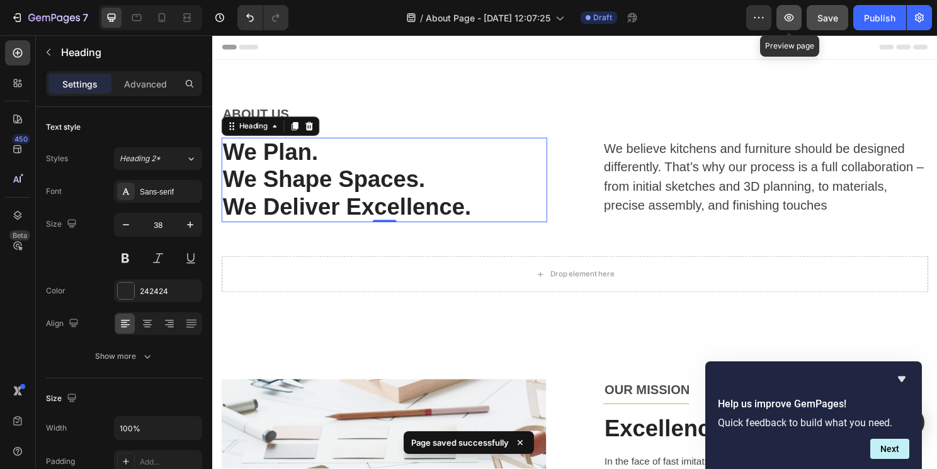
click at [784, 21] on icon "button" at bounding box center [789, 17] width 13 height 13
